Goal: Task Accomplishment & Management: Manage account settings

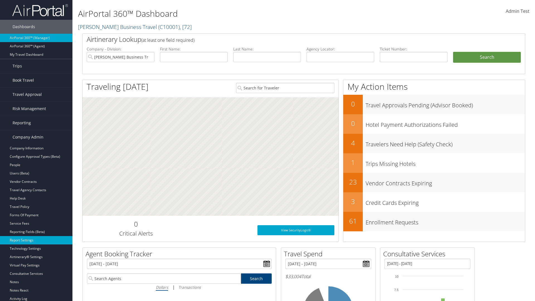
click at [36, 240] on link "Report Settings" at bounding box center [36, 240] width 72 height 8
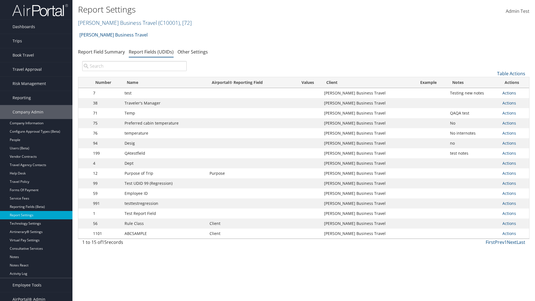
click at [509, 93] on link "Actions" at bounding box center [510, 92] width 14 height 5
click at [487, 101] on link "Update Report Field Values" at bounding box center [487, 101] width 55 height 9
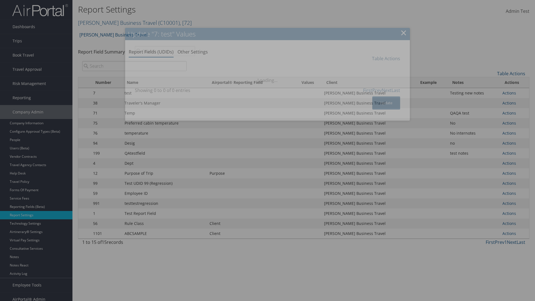
click at [386, 58] on link "Table Actions" at bounding box center [386, 58] width 28 height 6
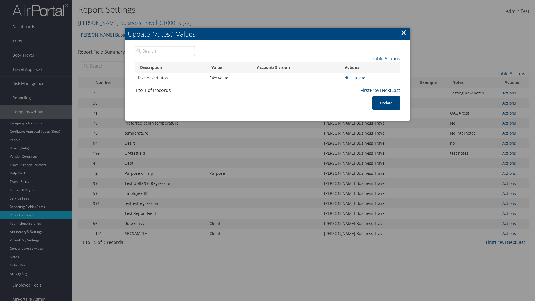
click at [363, 67] on link "New Record" at bounding box center [363, 66] width 73 height 9
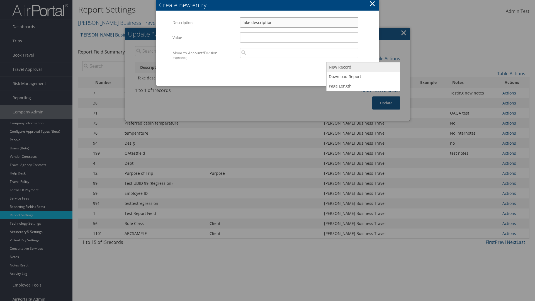
type input "fake description"
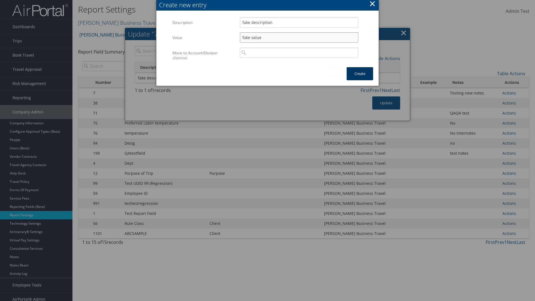
type input "fake value"
click at [360, 74] on button "Create" at bounding box center [360, 73] width 26 height 13
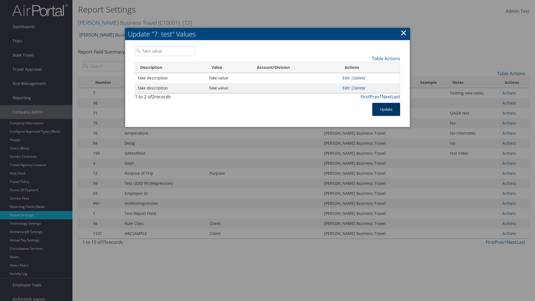
type input "fake value"
click at [386, 109] on button "Update" at bounding box center [386, 109] width 28 height 13
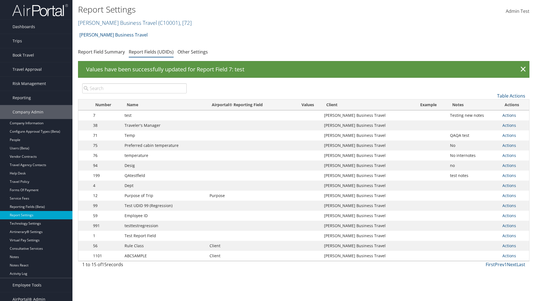
click at [509, 115] on link "Actions" at bounding box center [510, 115] width 14 height 5
click at [487, 124] on link "Update Report Field Values" at bounding box center [487, 123] width 55 height 9
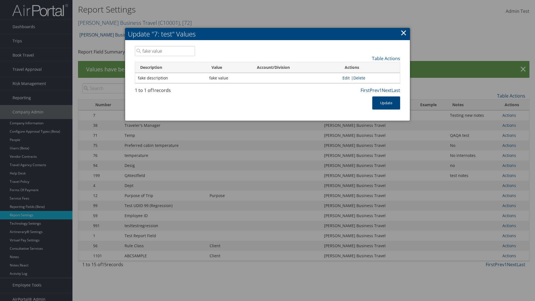
type input "fake value"
click at [346, 78] on link "Edit" at bounding box center [346, 77] width 7 height 5
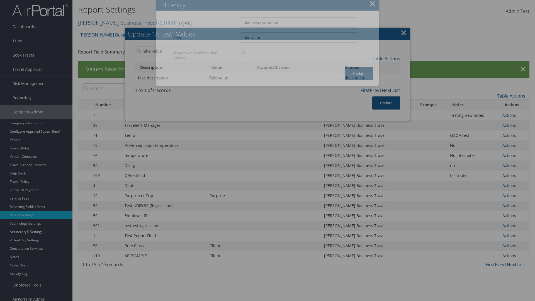
type input "fake description edit"
type input "fake value edit"
click at [359, 74] on button "Update" at bounding box center [359, 73] width 28 height 13
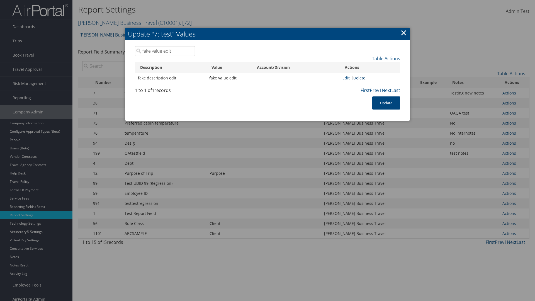
type input "fake value edit"
click at [360, 78] on link "Delete" at bounding box center [360, 77] width 12 height 5
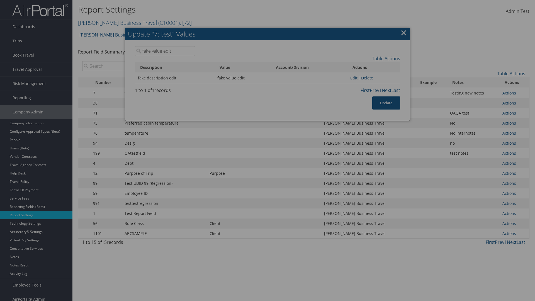
click at [0, 0] on button "Delete" at bounding box center [0, 0] width 0 height 0
